Goal: Task Accomplishment & Management: Use online tool/utility

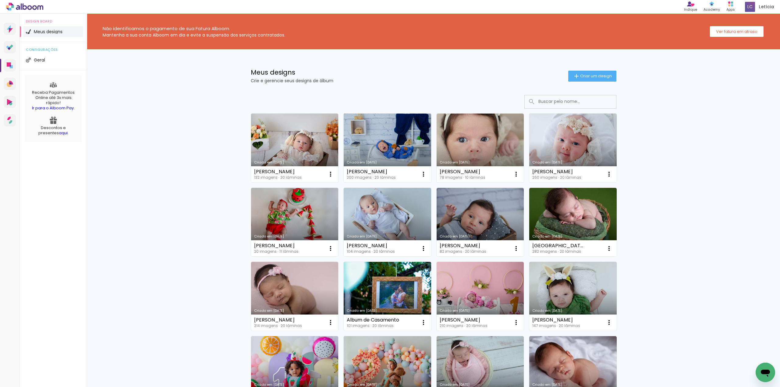
click at [389, 136] on link "Criado em [DATE]" at bounding box center [387, 148] width 87 height 69
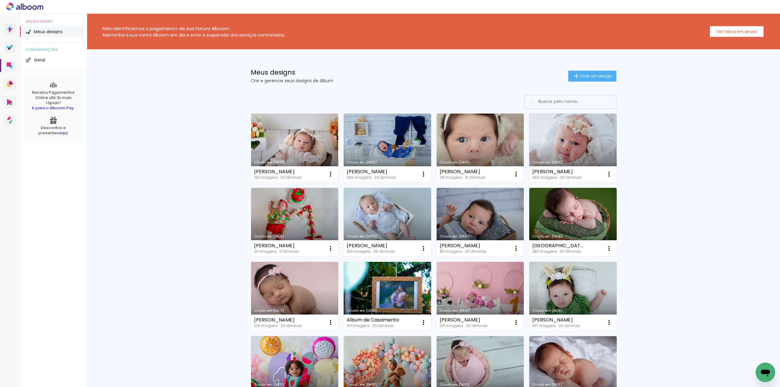
click at [291, 149] on link "Criado em [DATE]" at bounding box center [294, 148] width 87 height 69
